Goal: Information Seeking & Learning: Compare options

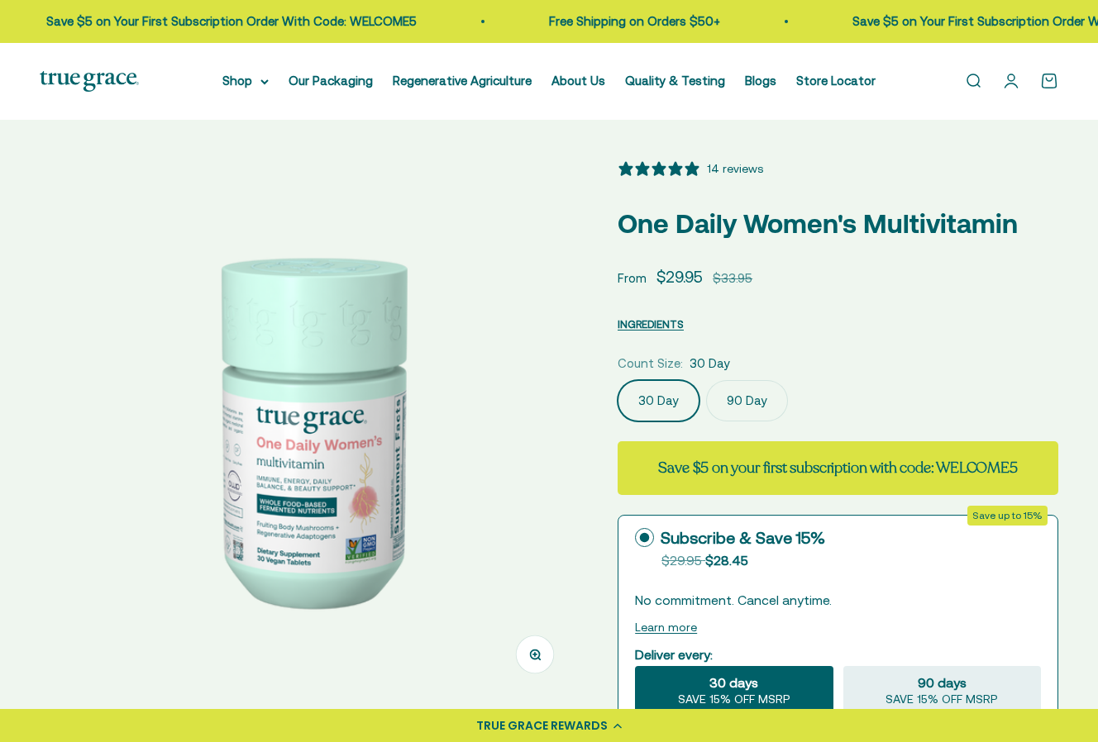
select select "3"
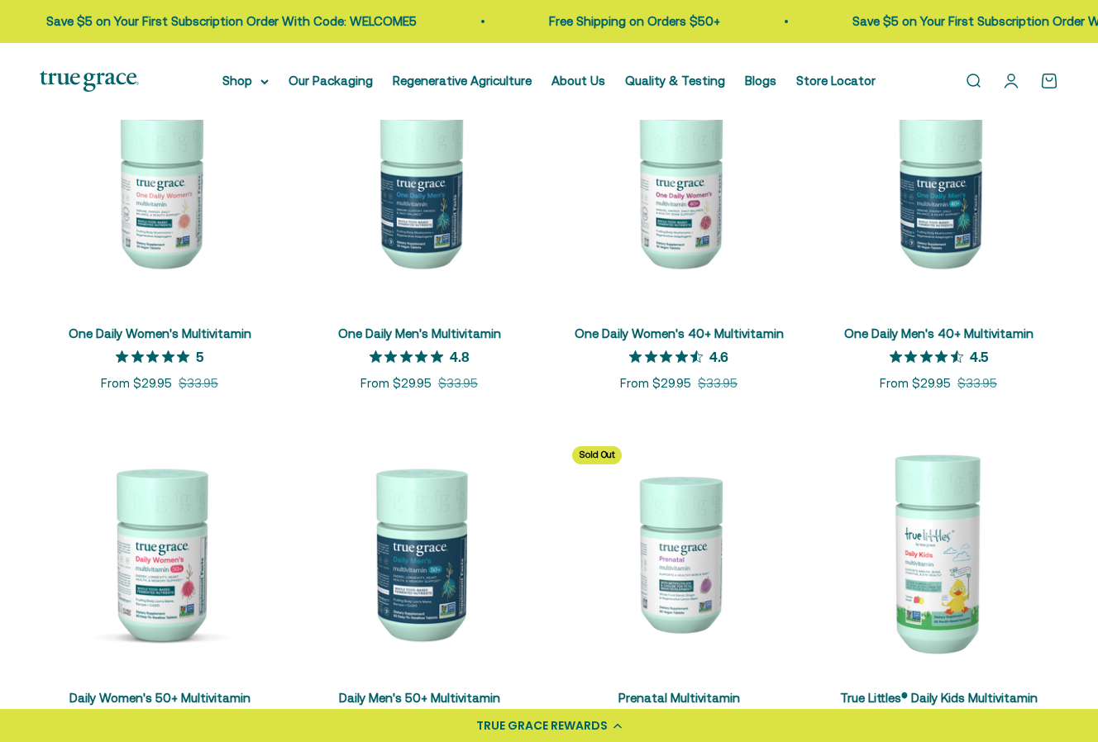
scroll to position [337, 0]
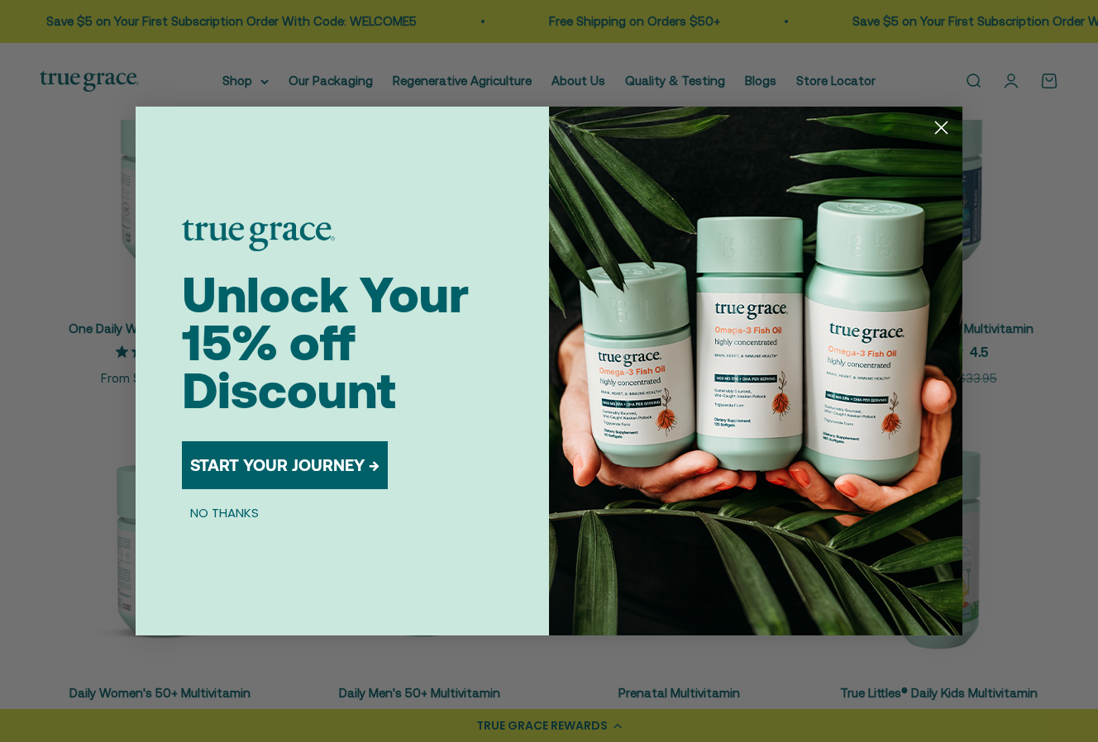
click at [136, 413] on form "Unlock Your 15% off Discount START YOUR JOURNEY → NO THANKS Submit" at bounding box center [549, 371] width 827 height 529
click at [40, 433] on div "Close dialog Unlock Your 15% off Discount START YOUR JOURNEY → NO THANKS Submit" at bounding box center [549, 371] width 1098 height 742
click at [941, 126] on circle "Close dialog" at bounding box center [940, 127] width 27 height 27
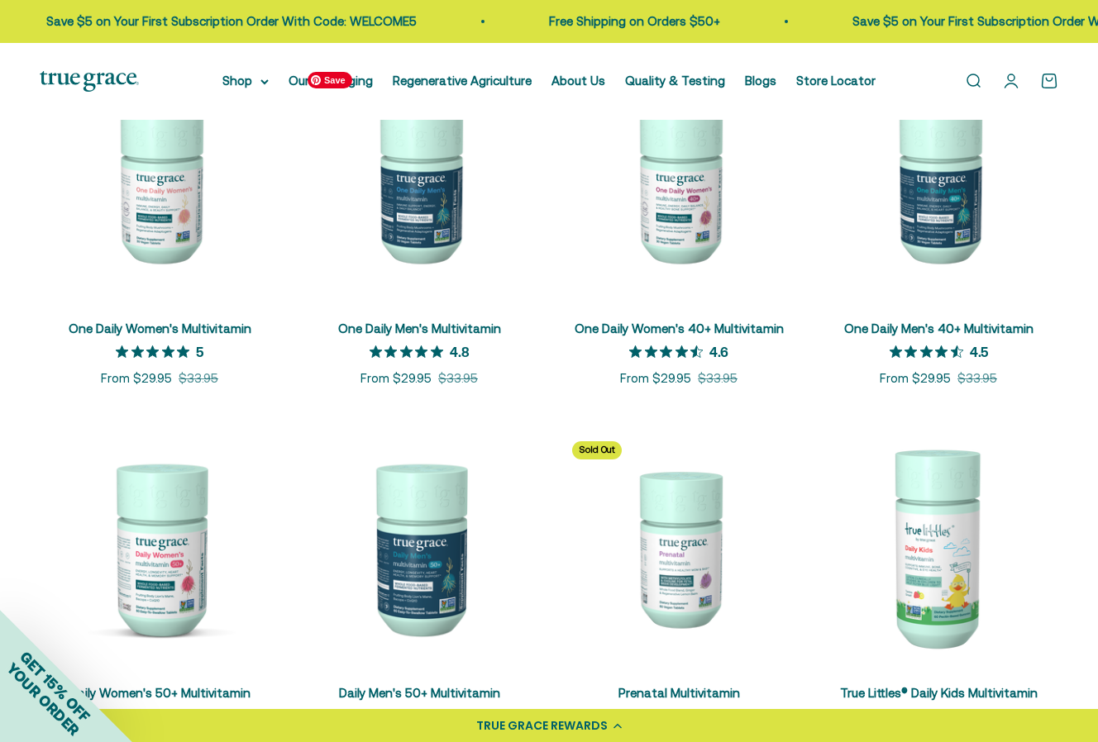
click at [425, 225] on img at bounding box center [419, 184] width 240 height 240
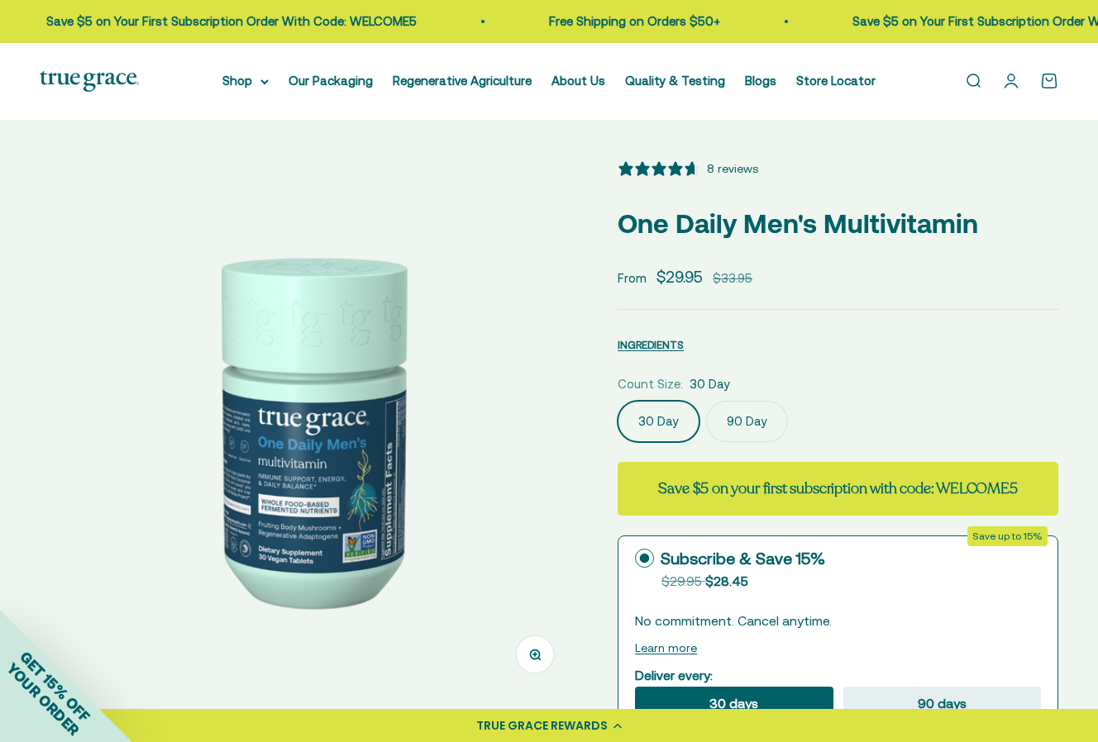
select select "3"
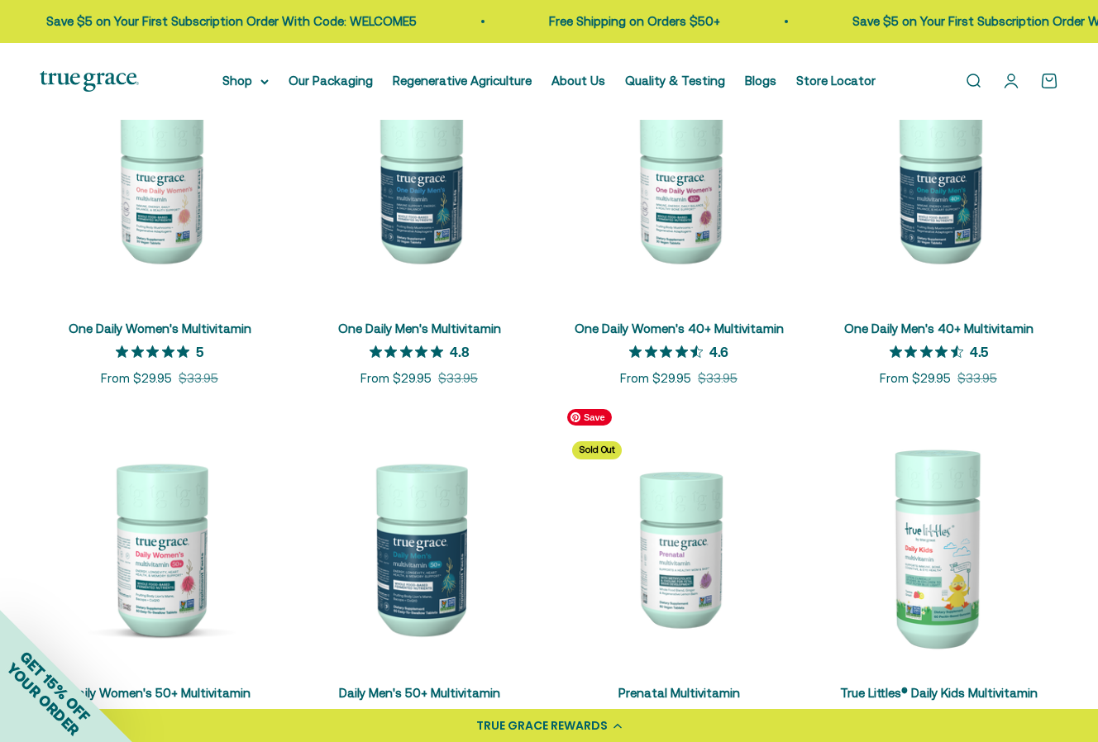
click at [708, 569] on img at bounding box center [679, 548] width 240 height 240
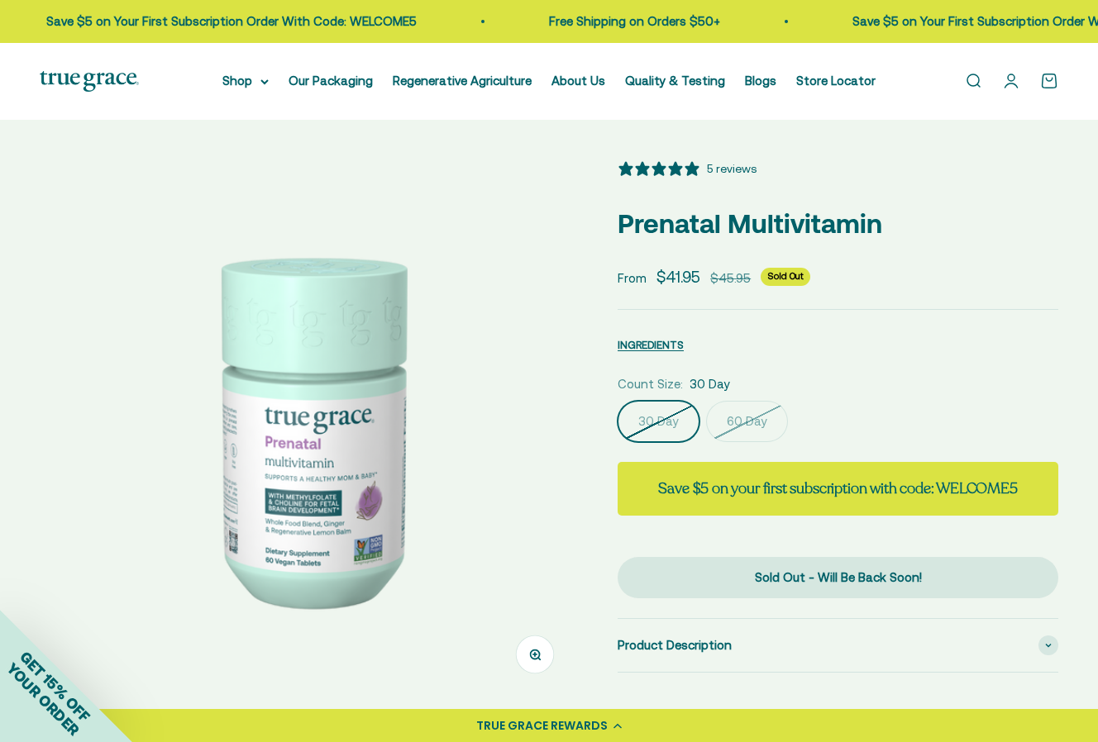
select select "3"
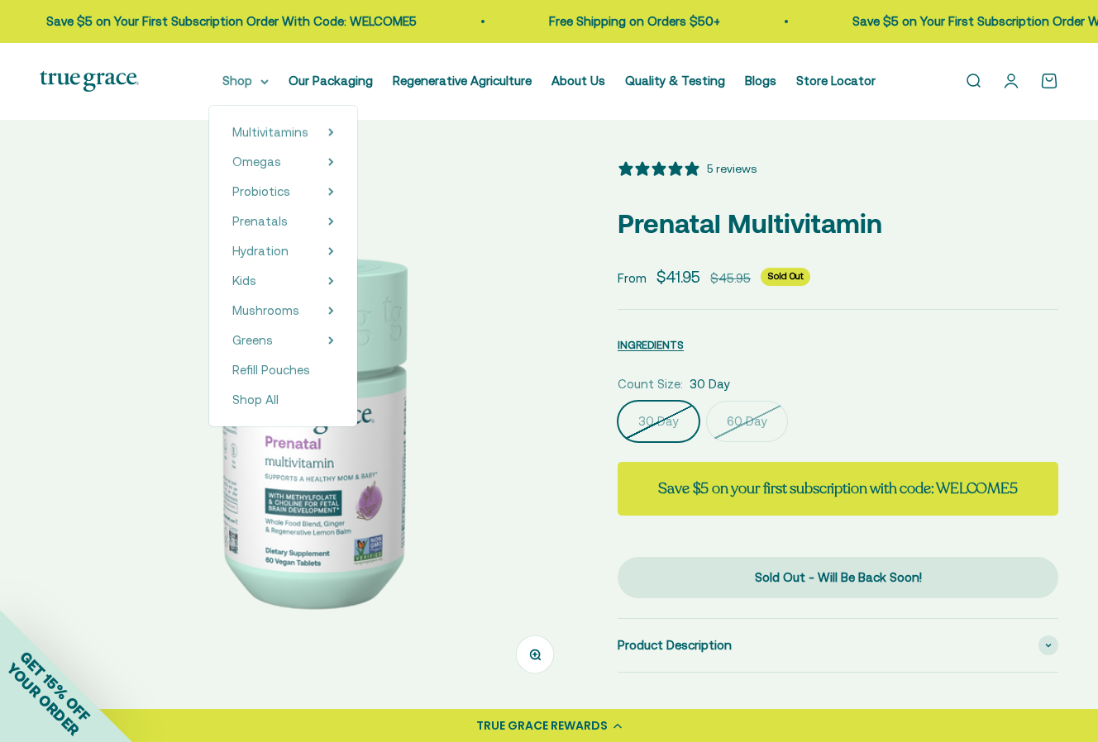
click at [257, 81] on summary "Shop" at bounding box center [245, 81] width 46 height 20
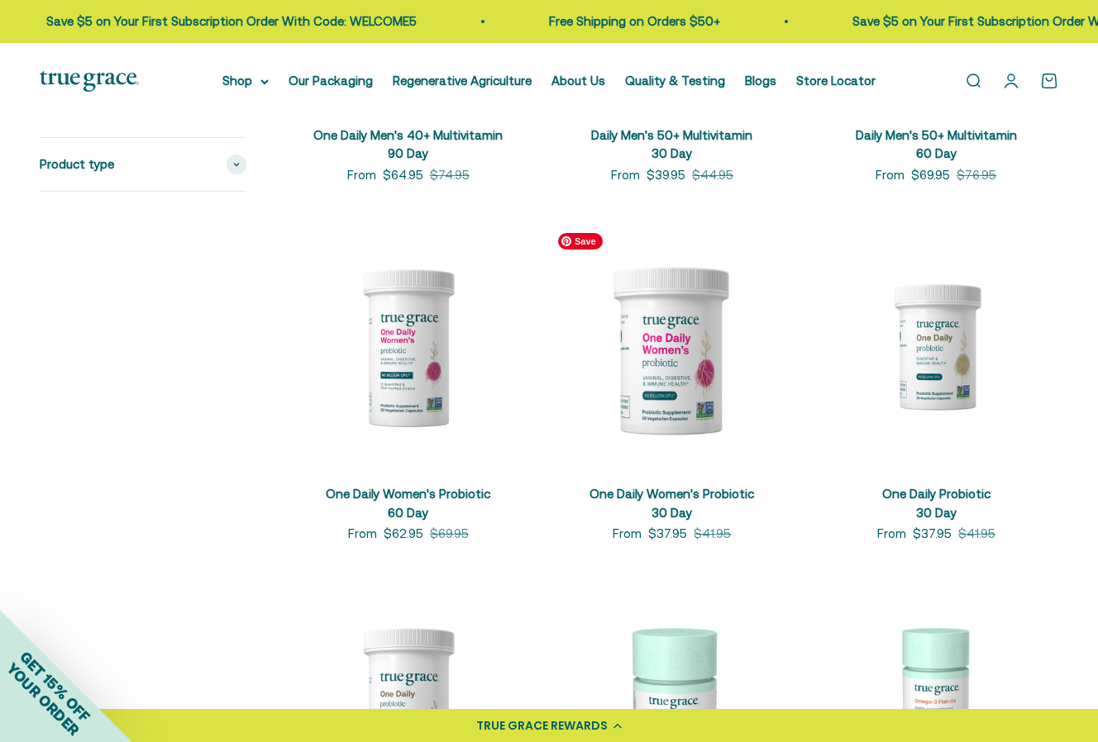
click at [660, 347] on img at bounding box center [672, 347] width 244 height 244
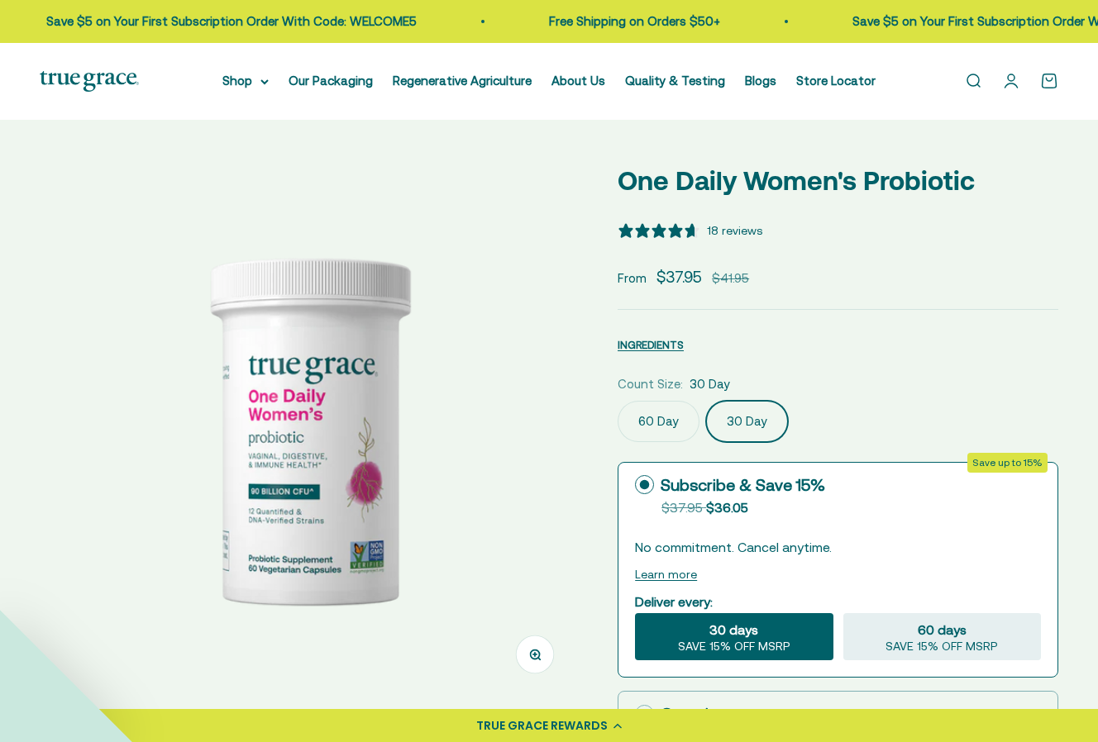
select select "3"
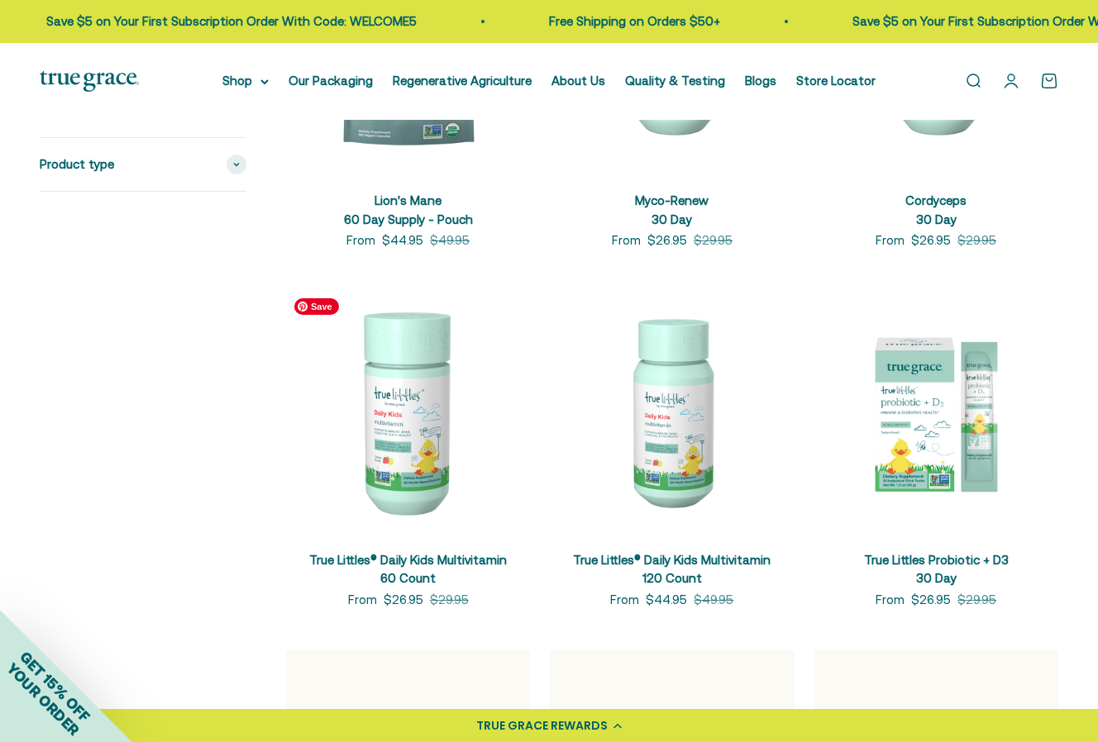
scroll to position [3032, 0]
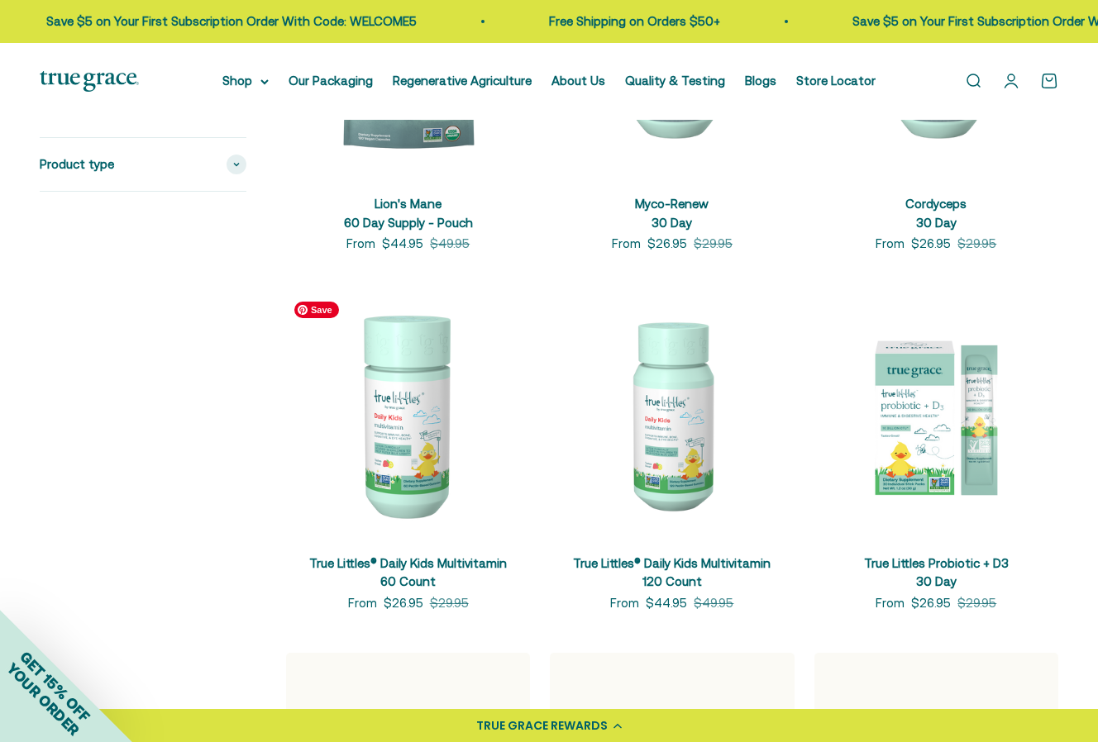
click at [417, 430] on img at bounding box center [408, 415] width 244 height 244
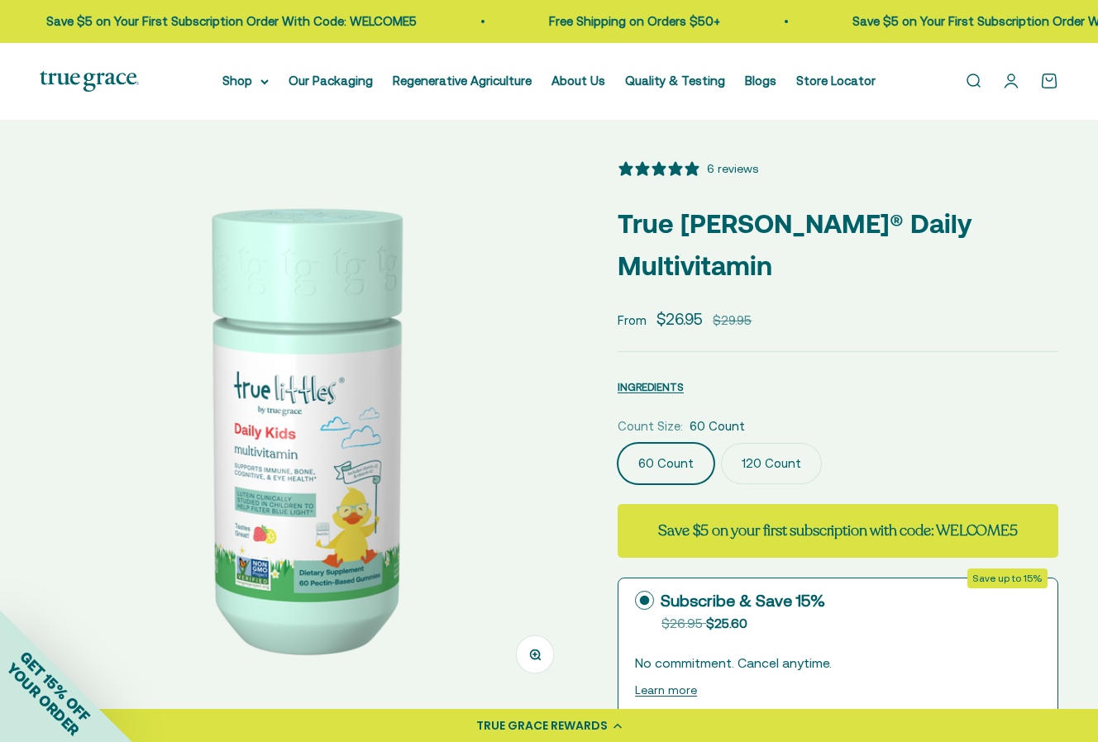
select select "3"
